Goal: Task Accomplishment & Management: Complete application form

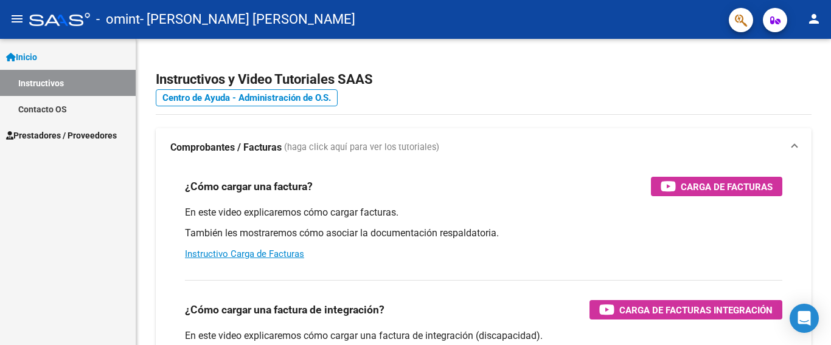
click at [17, 18] on mat-icon "menu" at bounding box center [17, 19] width 15 height 15
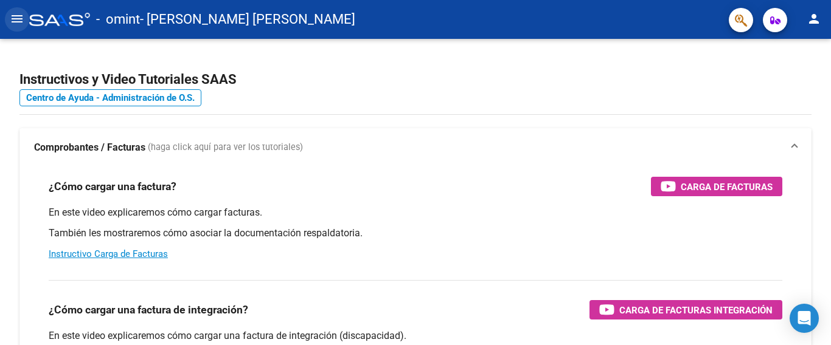
click at [17, 18] on mat-icon "menu" at bounding box center [17, 19] width 15 height 15
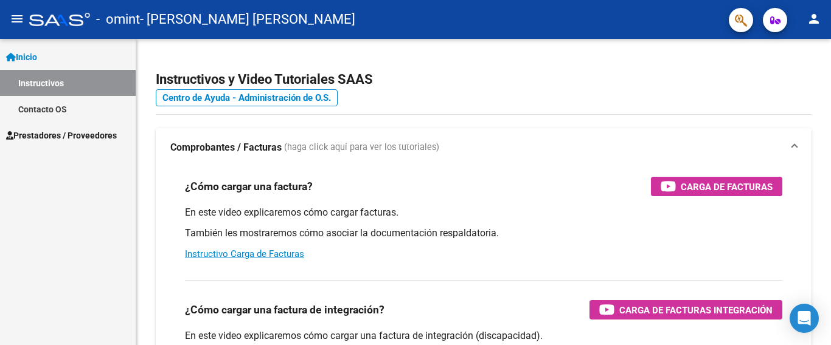
click at [35, 133] on span "Prestadores / Proveedores" at bounding box center [61, 135] width 111 height 13
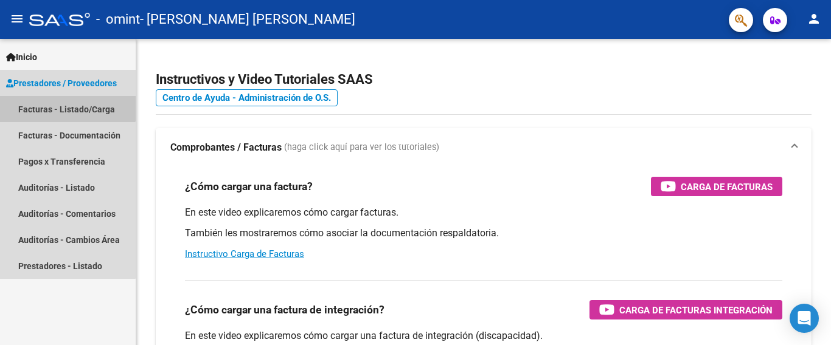
click at [56, 104] on link "Facturas - Listado/Carga" at bounding box center [68, 109] width 136 height 26
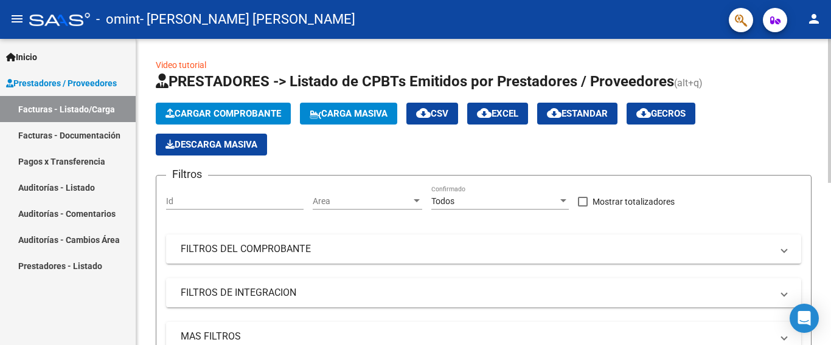
click at [216, 113] on span "Cargar Comprobante" at bounding box center [223, 113] width 116 height 11
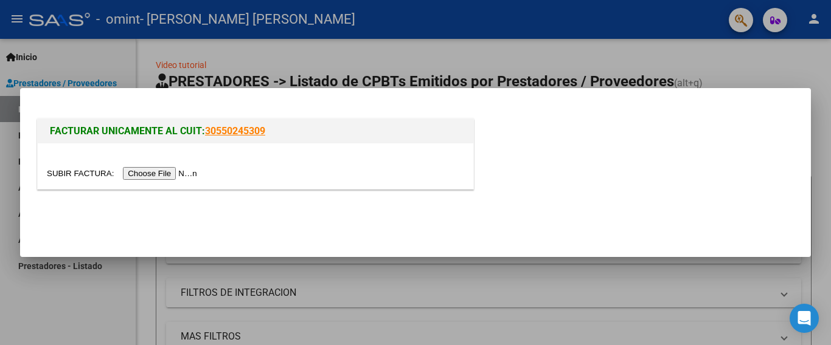
click at [178, 170] on input "file" at bounding box center [124, 173] width 154 height 13
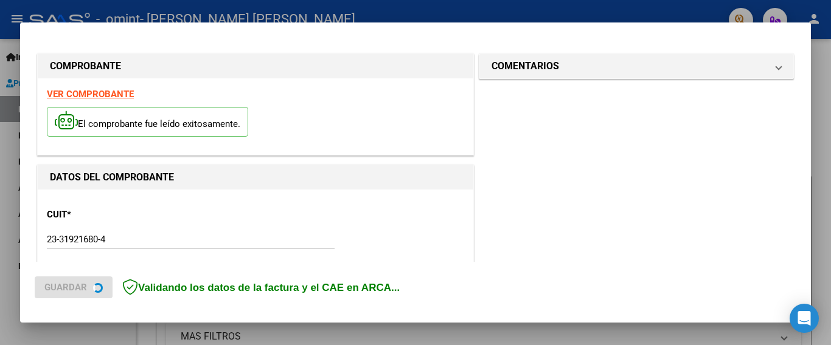
scroll to position [311, 0]
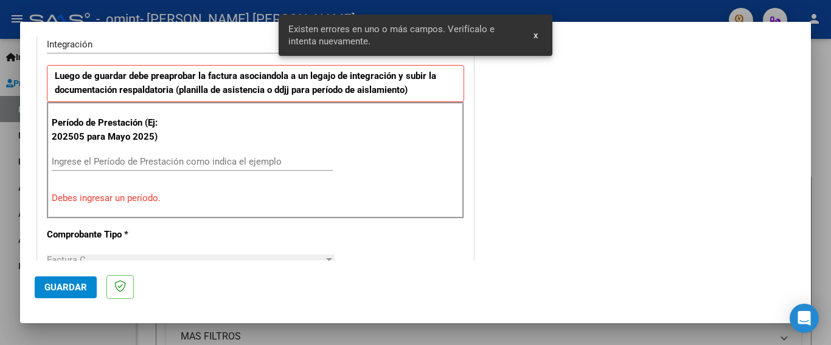
click at [94, 164] on input "Ingrese el Período de Prestación como indica el ejemplo" at bounding box center [192, 161] width 281 height 11
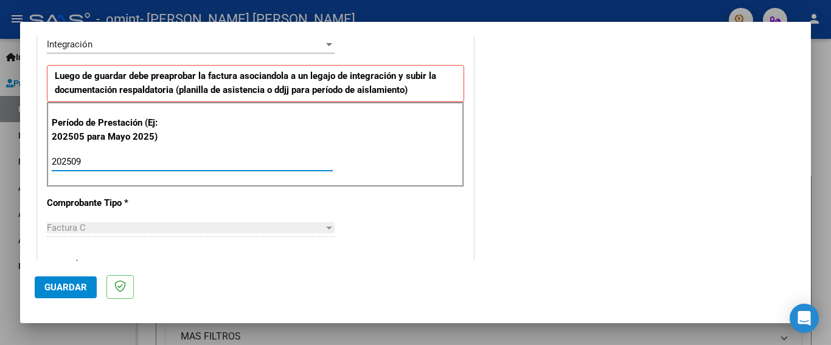
type input "202509"
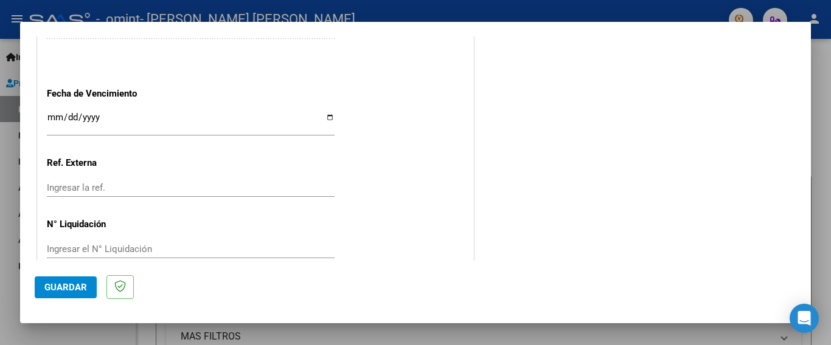
scroll to position [831, 0]
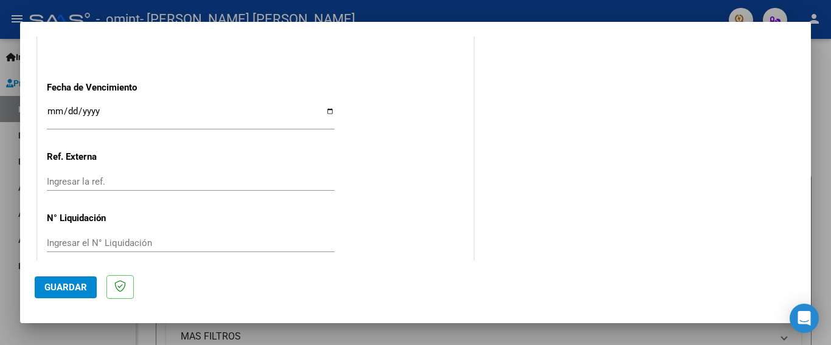
click at [64, 288] on span "Guardar" at bounding box center [65, 287] width 43 height 11
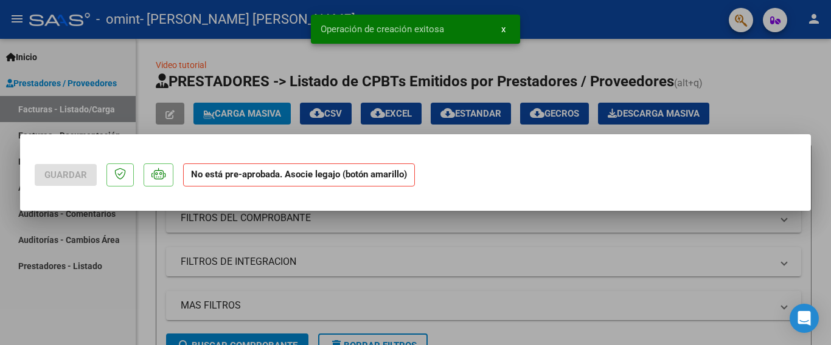
scroll to position [0, 0]
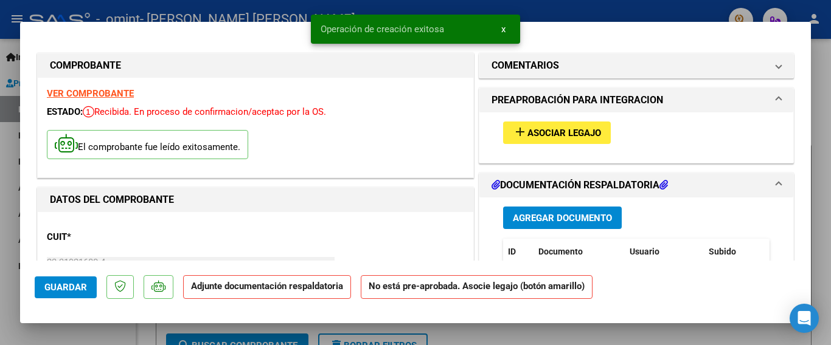
click at [579, 133] on span "Asociar Legajo" at bounding box center [564, 133] width 74 height 11
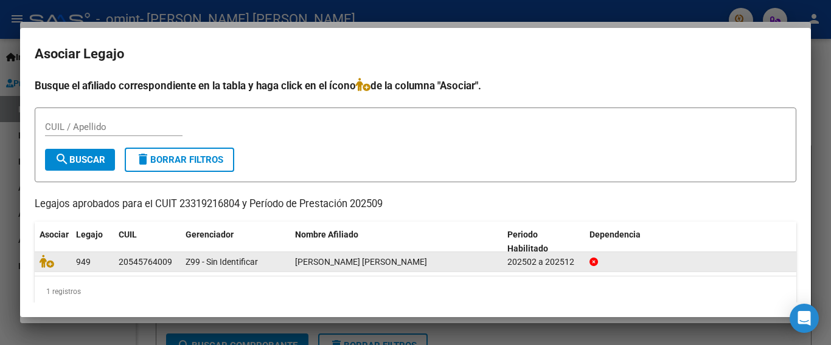
click at [369, 267] on div "[PERSON_NAME] [PERSON_NAME]" at bounding box center [396, 262] width 203 height 14
click at [369, 266] on span "[PERSON_NAME] [PERSON_NAME]" at bounding box center [361, 262] width 132 height 10
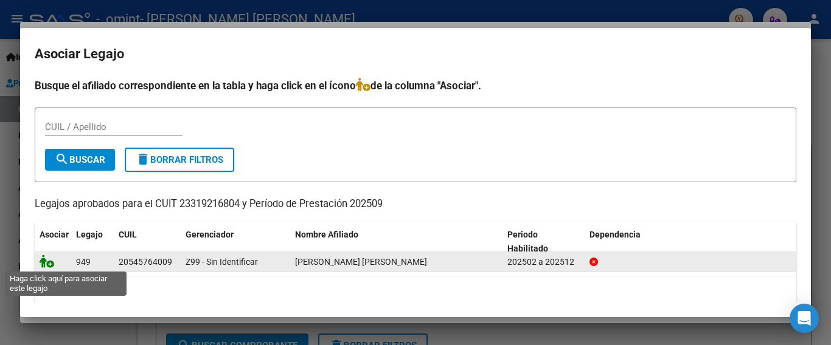
click at [47, 261] on icon at bounding box center [47, 261] width 15 height 13
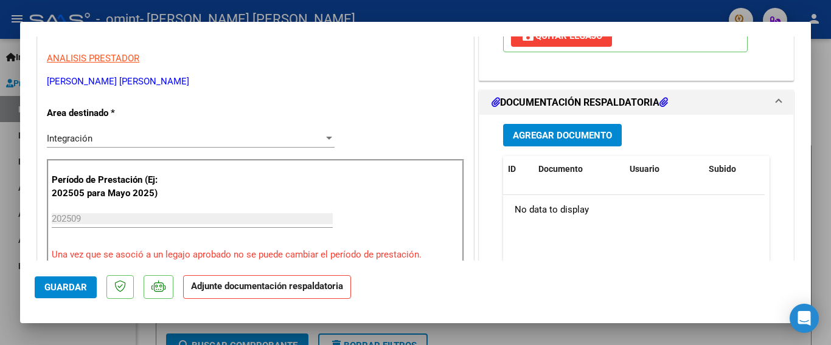
scroll to position [253, 0]
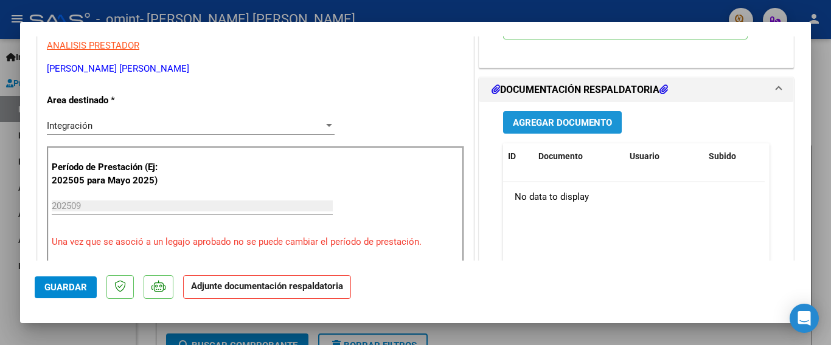
click at [587, 125] on span "Agregar Documento" at bounding box center [562, 122] width 99 height 11
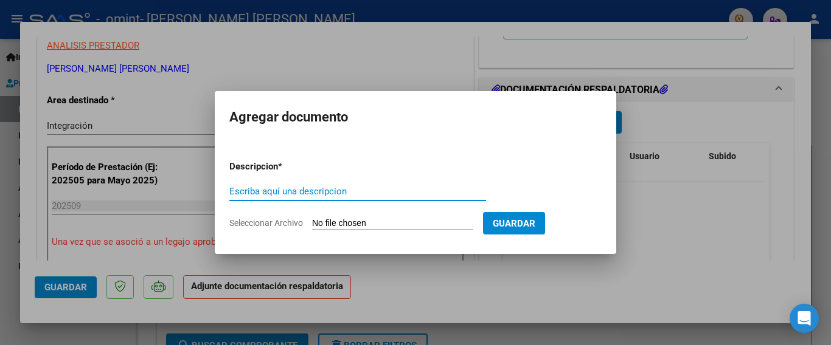
click at [367, 192] on input "Escriba aquí una descripcion" at bounding box center [357, 191] width 257 height 11
type input "f"
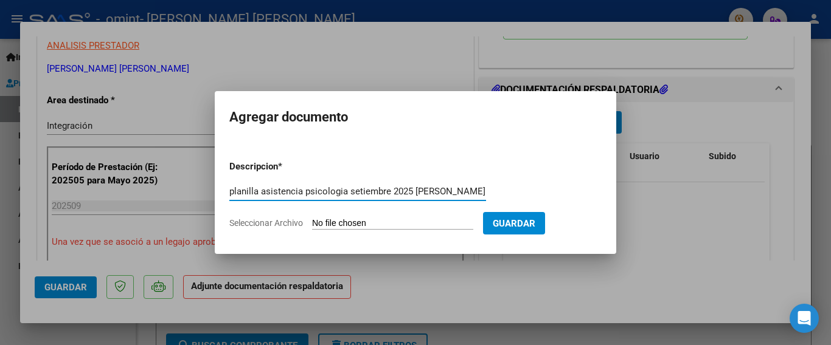
type input "planilla asistencia psicologia setiembre 2025 [PERSON_NAME]"
click at [350, 227] on input "Seleccionar Archivo" at bounding box center [392, 224] width 161 height 12
type input "C:\fakepath\planilla asistencia 23319216804_011_00004_00000845.pdf"
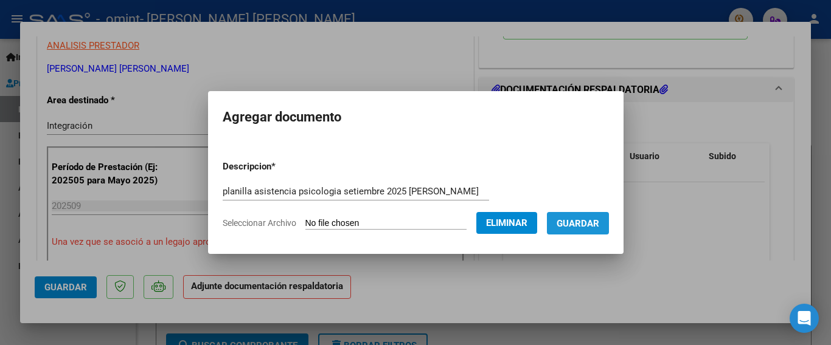
click at [590, 223] on span "Guardar" at bounding box center [577, 223] width 43 height 11
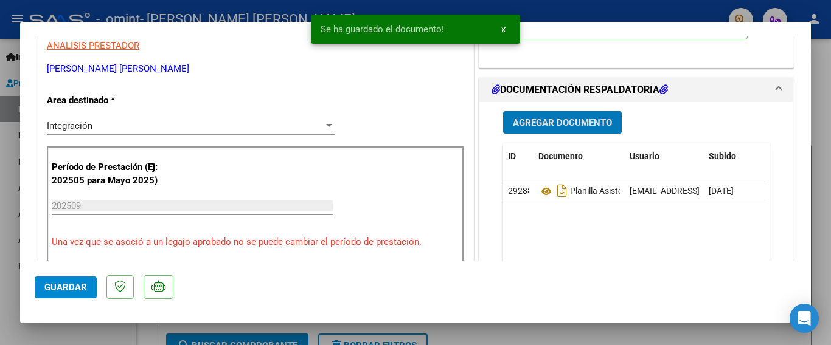
click at [551, 121] on span "Agregar Documento" at bounding box center [562, 122] width 99 height 11
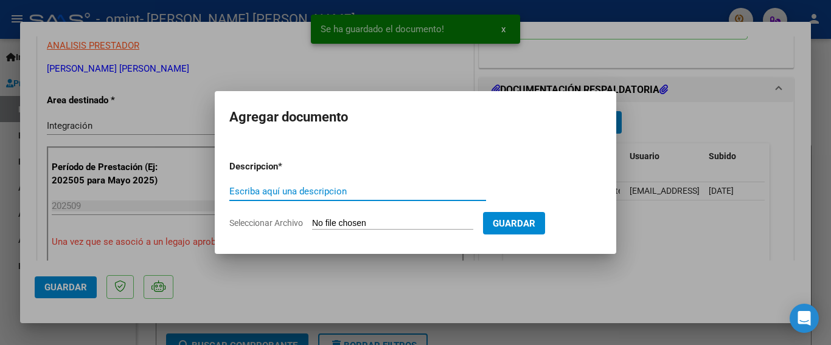
click at [348, 192] on input "Escriba aquí una descripcion" at bounding box center [357, 191] width 257 height 11
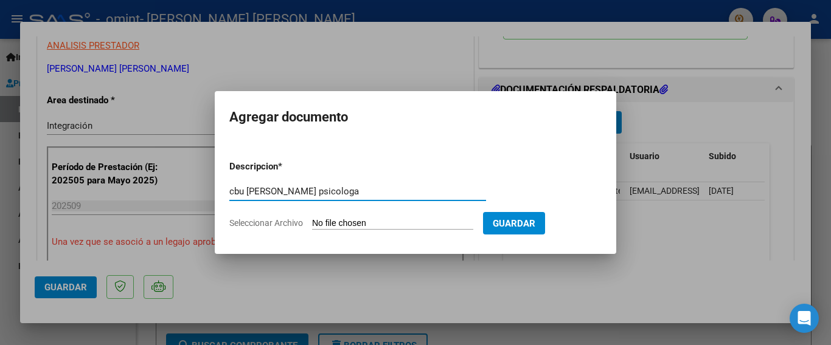
type input "cbu [PERSON_NAME] psicologa"
click at [366, 221] on input "Seleccionar Archivo" at bounding box center [392, 224] width 161 height 12
type input "C:\fakepath\ComprobanteCbuyAlias [PERSON_NAME].pdf"
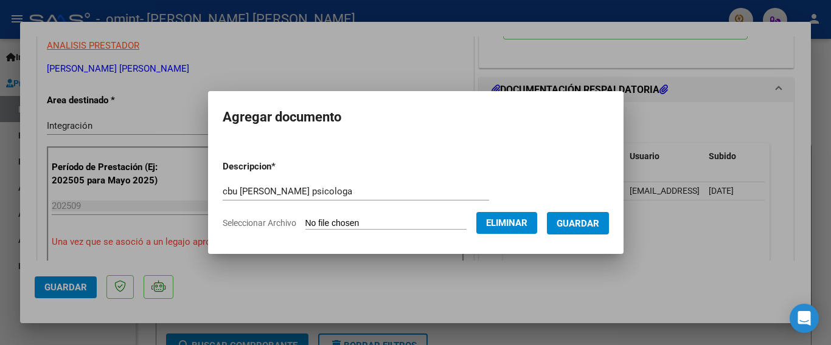
click at [559, 223] on span "Guardar" at bounding box center [577, 223] width 43 height 11
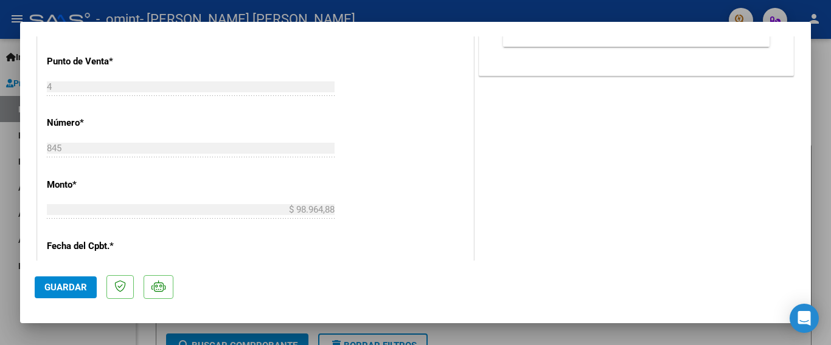
scroll to position [555, 0]
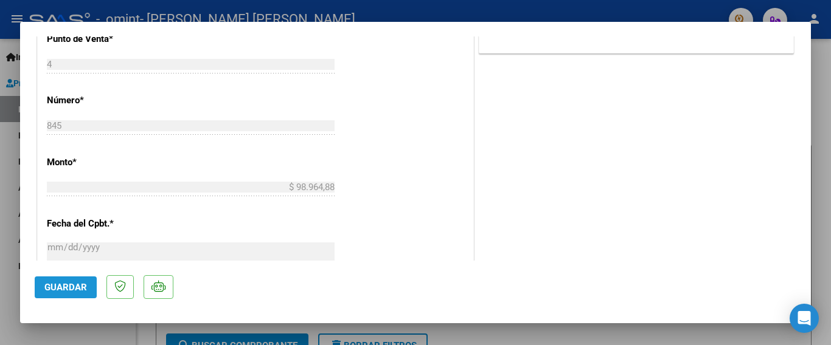
click at [66, 285] on span "Guardar" at bounding box center [65, 287] width 43 height 11
click at [581, 333] on div at bounding box center [415, 172] width 831 height 345
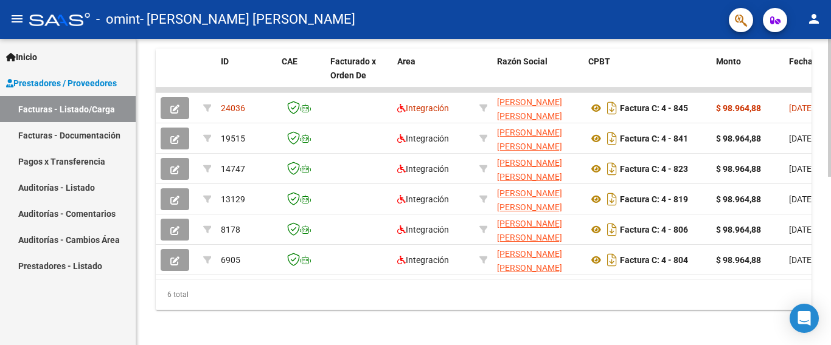
scroll to position [321, 0]
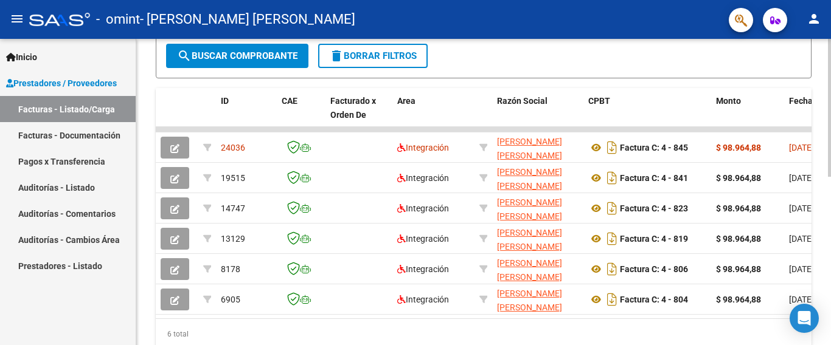
click at [830, 177] on div at bounding box center [829, 108] width 3 height 138
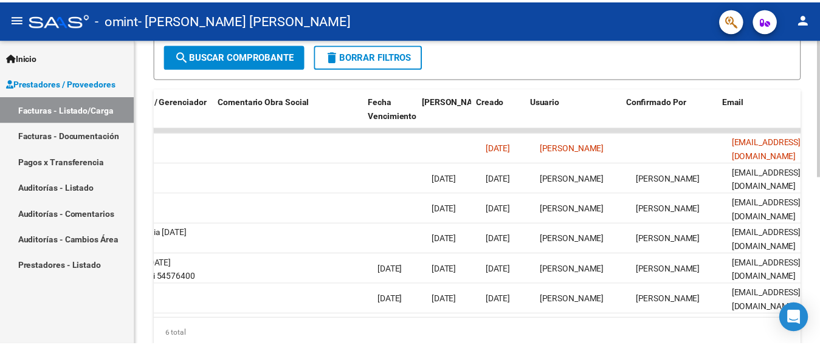
scroll to position [0, 1908]
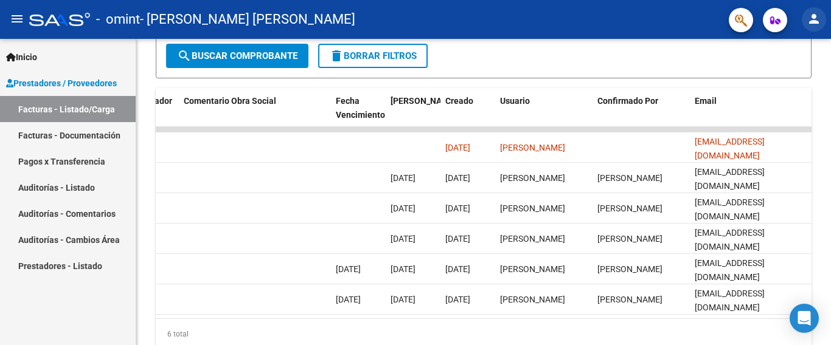
click at [819, 19] on mat-icon "person" at bounding box center [813, 19] width 15 height 15
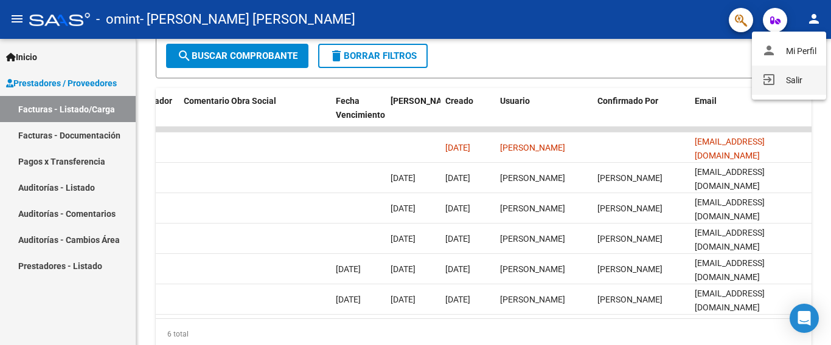
click at [811, 81] on button "exit_to_app Salir" at bounding box center [789, 80] width 74 height 29
